Goal: Information Seeking & Learning: Learn about a topic

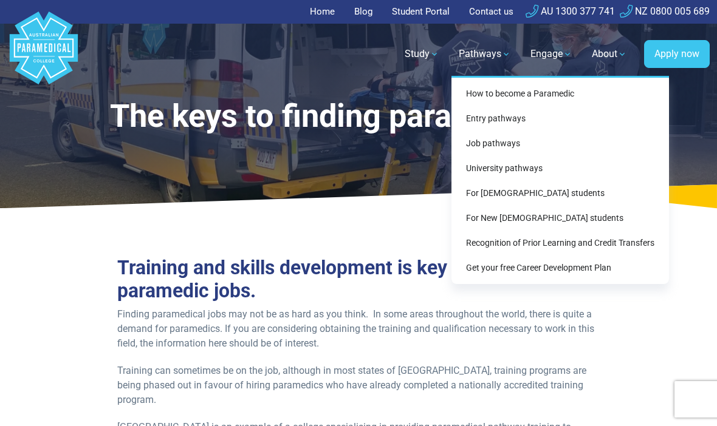
click at [559, 86] on div "How to become a Paramedic Entry pathways Entry pathways For school leavers Matu…" at bounding box center [559, 180] width 217 height 208
click at [554, 89] on link "How to become a Paramedic" at bounding box center [560, 94] width 208 height 22
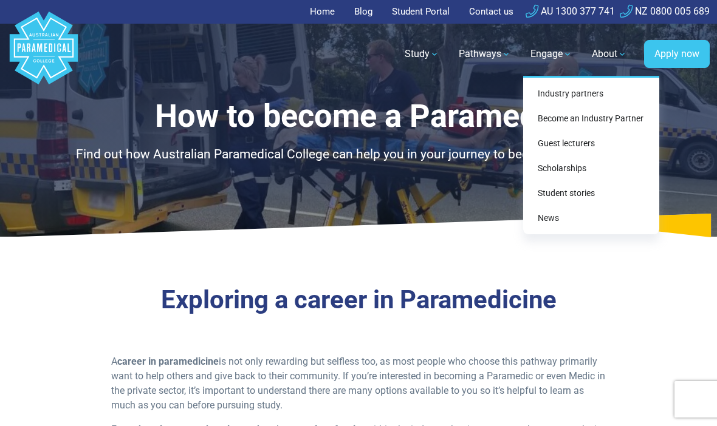
click at [483, 83] on nav ".logo-block-c1{fill:#3CC5EE;} .logo-block-c2{fill:#FFF;} .logo-horizontal-c1{fi…" at bounding box center [358, 54] width 702 height 61
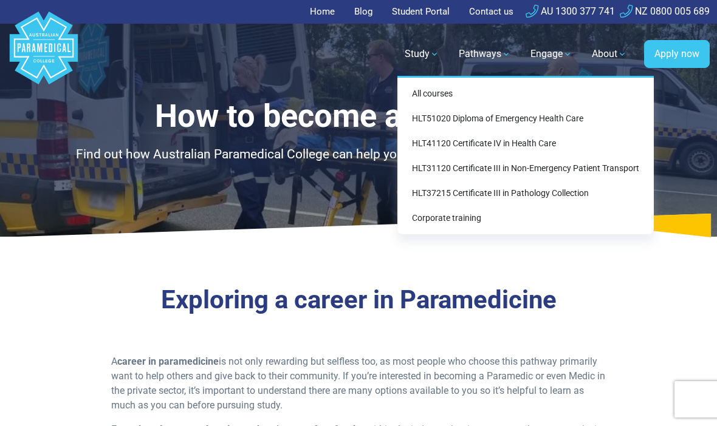
click at [475, 100] on link "All courses" at bounding box center [525, 94] width 247 height 22
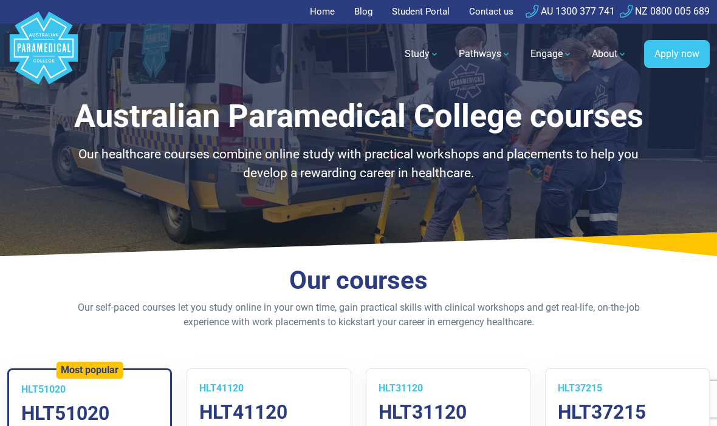
click at [667, 1] on ul "Home Blog Student Portal Contact us AU 1300 377 741 NZ 0800 005 689" at bounding box center [358, 12] width 702 height 24
